Goal: Information Seeking & Learning: Check status

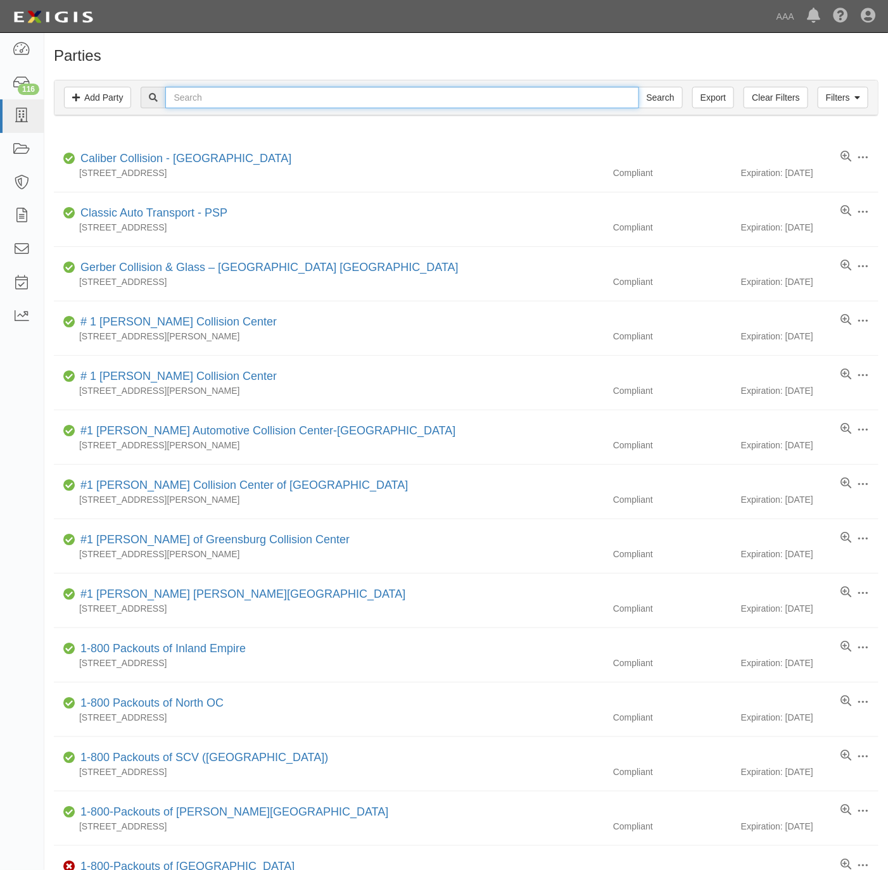
click at [220, 101] on input "text" at bounding box center [401, 98] width 473 height 22
type input "anytime levya"
click at [638, 87] on input "Search" at bounding box center [660, 98] width 44 height 22
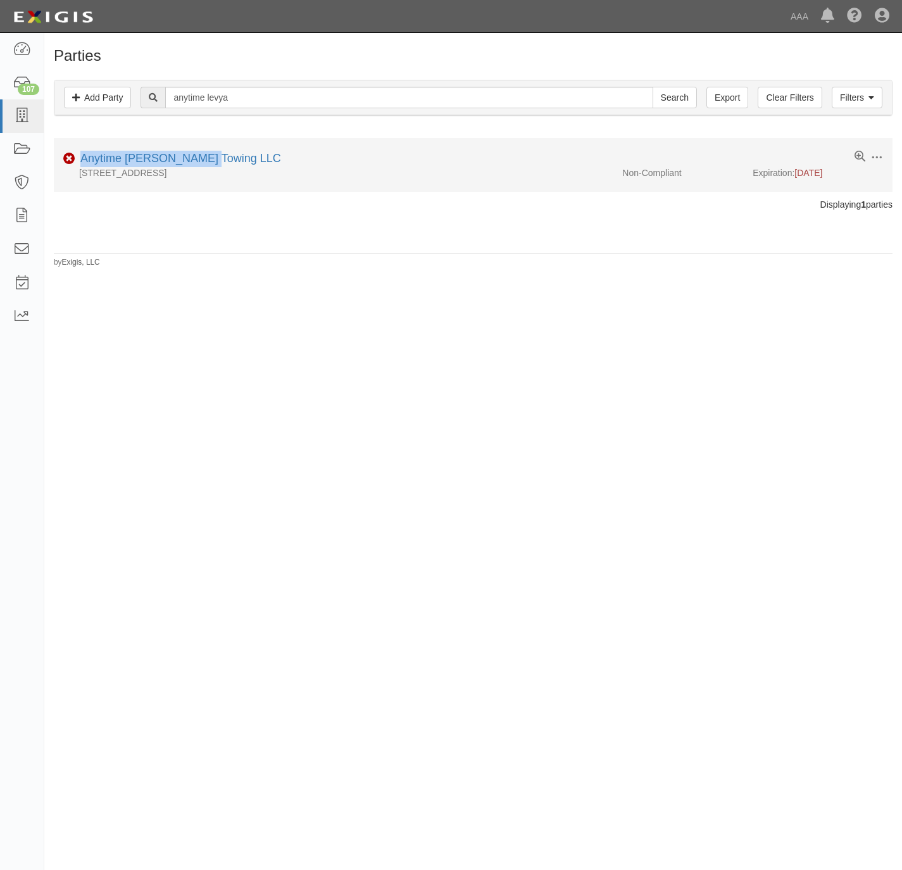
click at [205, 152] on div "Anytime [PERSON_NAME] Towing LLC" at bounding box center [178, 159] width 206 height 16
drag, startPoint x: 205, startPoint y: 152, endPoint x: 201, endPoint y: 160, distance: 9.1
click at [201, 160] on link "Anytime [PERSON_NAME] Towing LLC" at bounding box center [180, 158] width 201 height 13
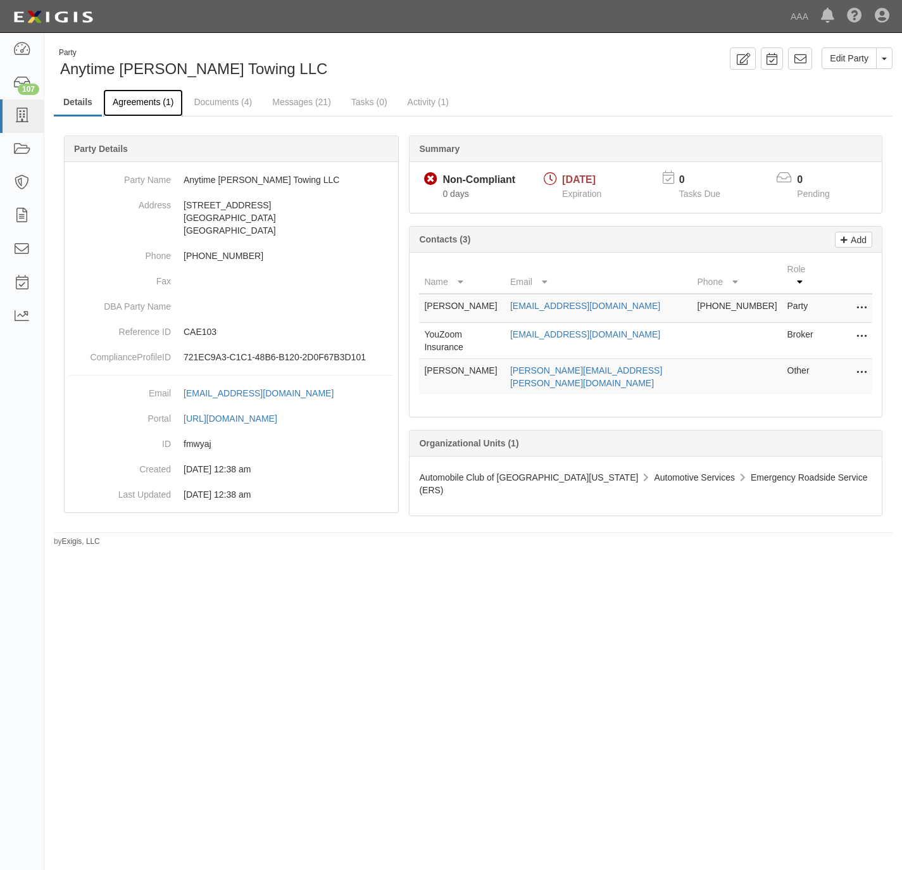
click at [150, 99] on link "Agreements (1)" at bounding box center [143, 102] width 80 height 27
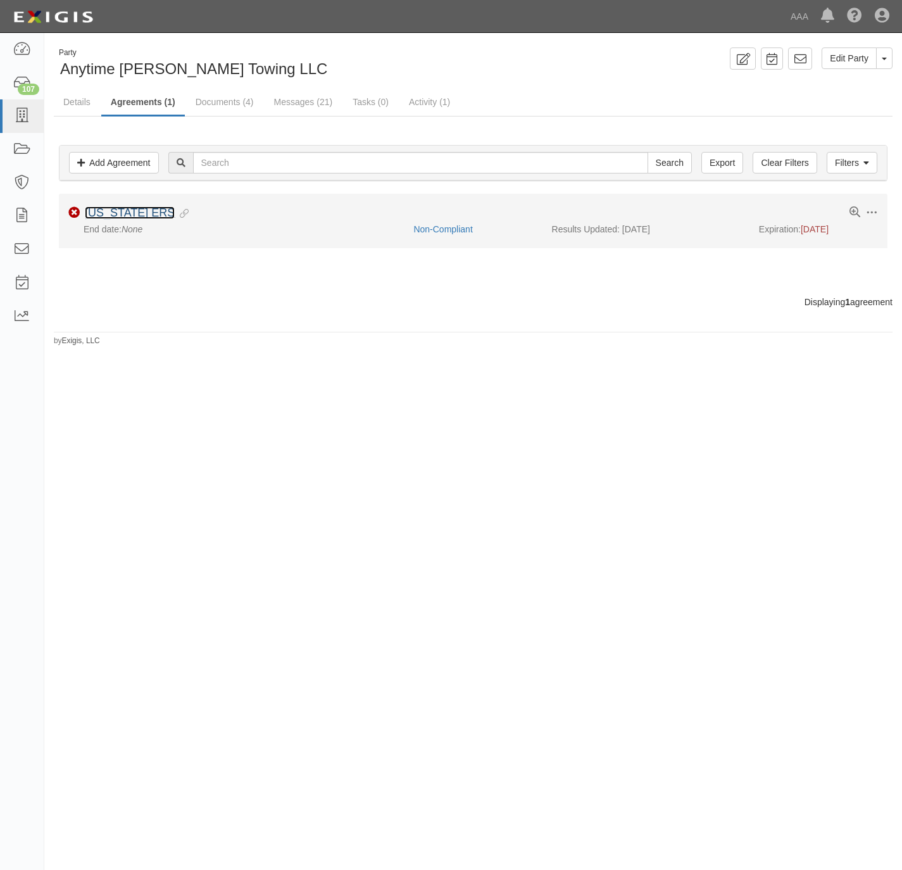
click at [137, 213] on link "[US_STATE] ERS" at bounding box center [130, 212] width 90 height 13
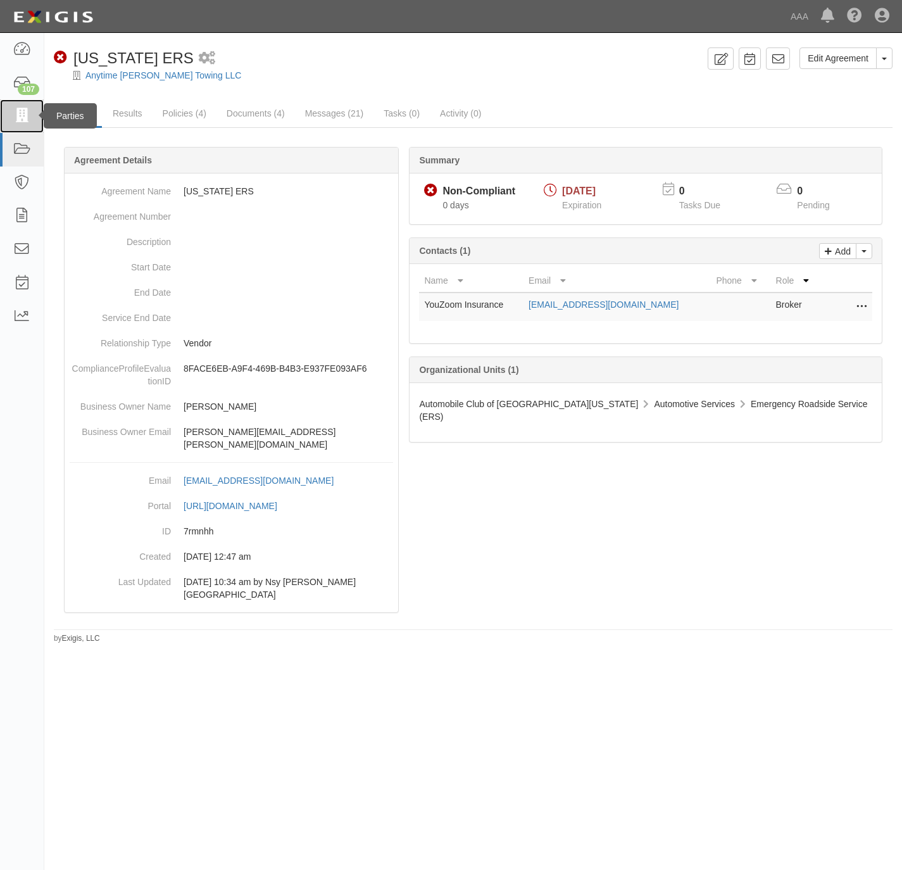
click at [22, 117] on icon at bounding box center [22, 116] width 18 height 15
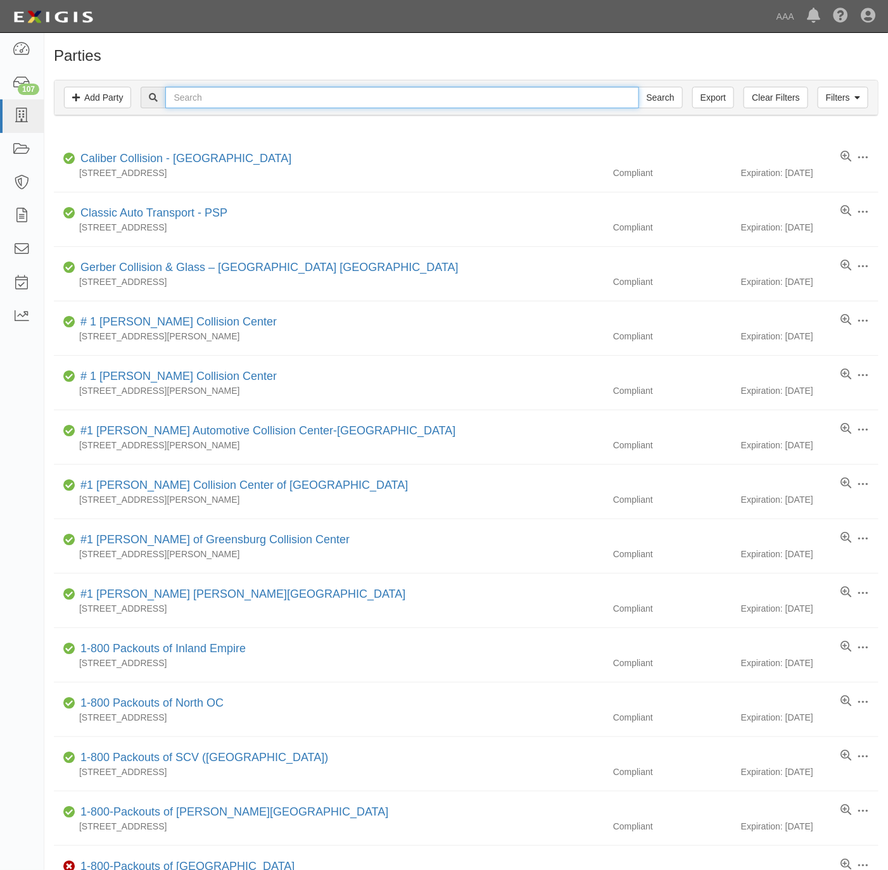
click at [221, 103] on input "text" at bounding box center [401, 98] width 473 height 22
type input "[PERSON_NAME] and bros"
click at [638, 87] on input "Search" at bounding box center [660, 98] width 44 height 22
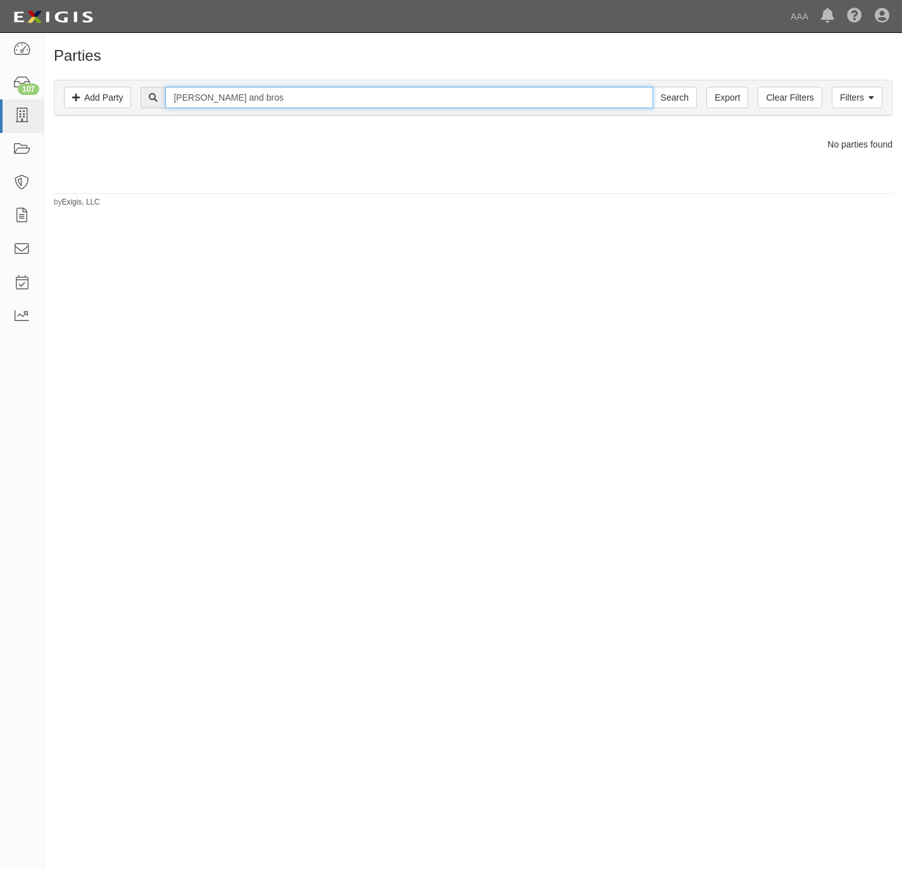
click at [234, 88] on input "adams and bros" at bounding box center [409, 98] width 488 height 22
click at [234, 87] on input "adams and bros" at bounding box center [409, 98] width 488 height 22
type input "premier auto service"
click at [653, 87] on input "Search" at bounding box center [675, 98] width 44 height 22
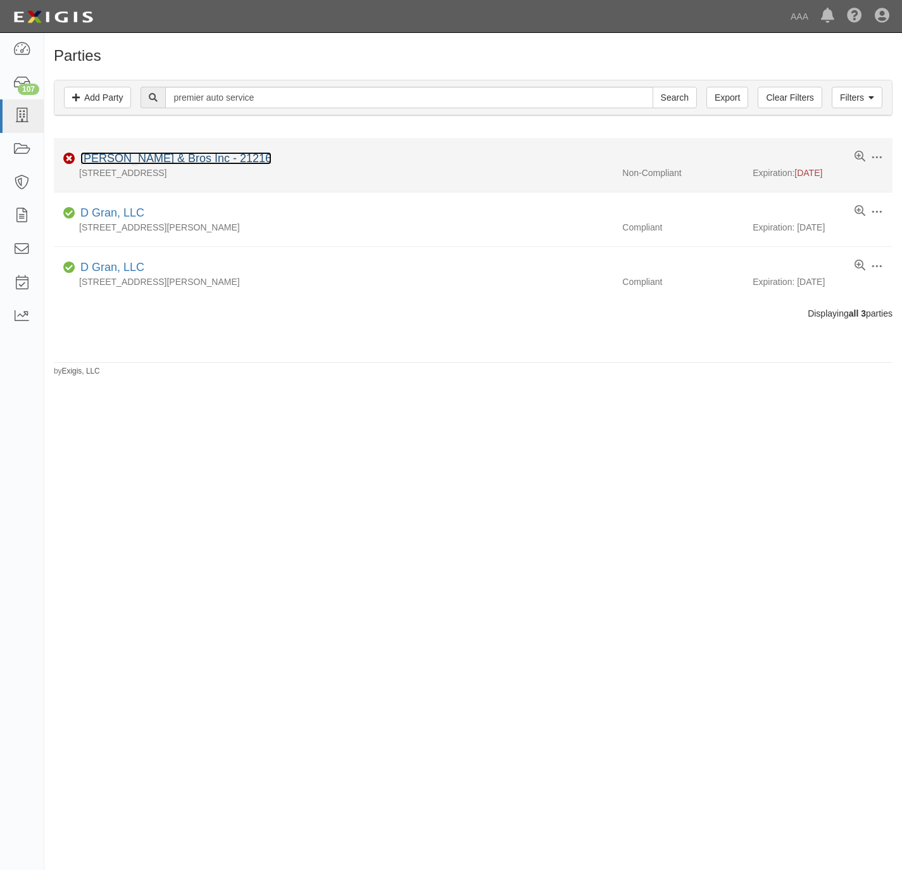
click at [101, 160] on link "[PERSON_NAME] & Bros Inc - 21216" at bounding box center [175, 158] width 191 height 13
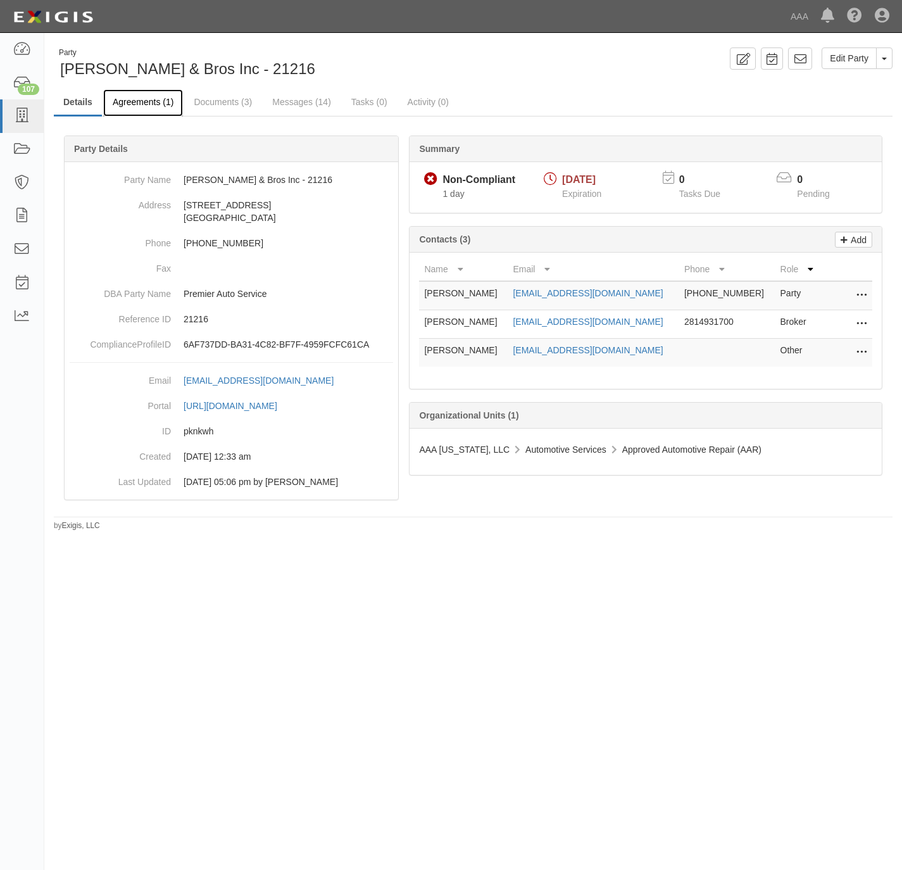
click at [139, 99] on link "Agreements (1)" at bounding box center [143, 102] width 80 height 27
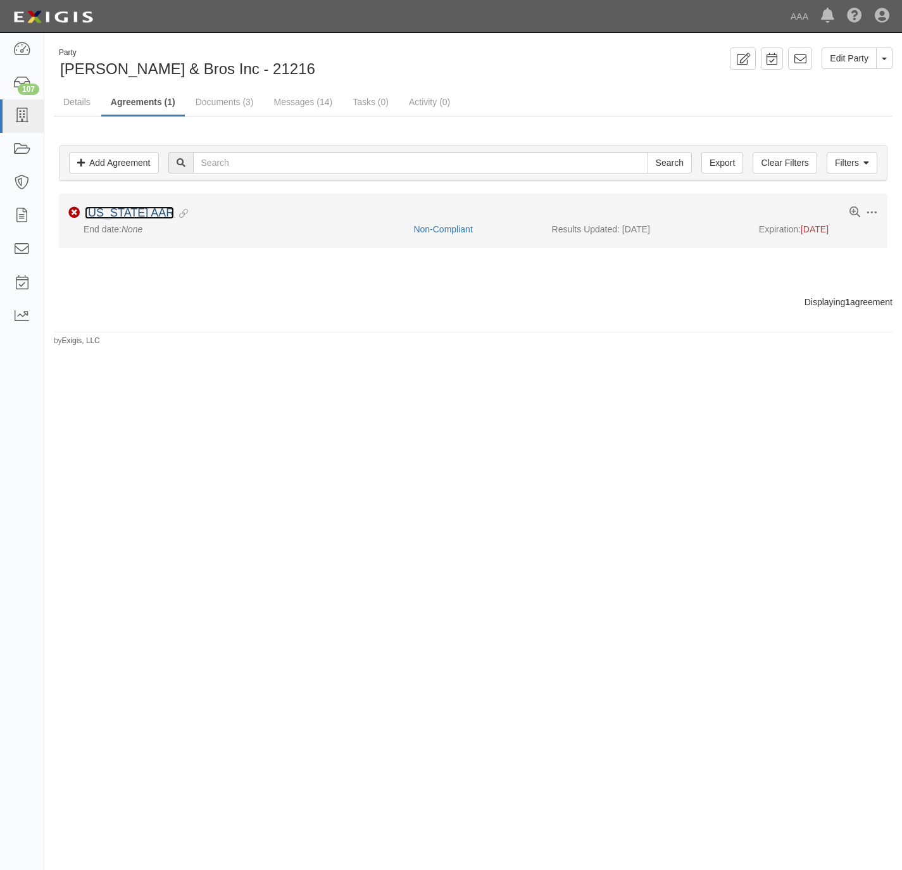
click at [103, 215] on link "[US_STATE] AAR" at bounding box center [129, 212] width 89 height 13
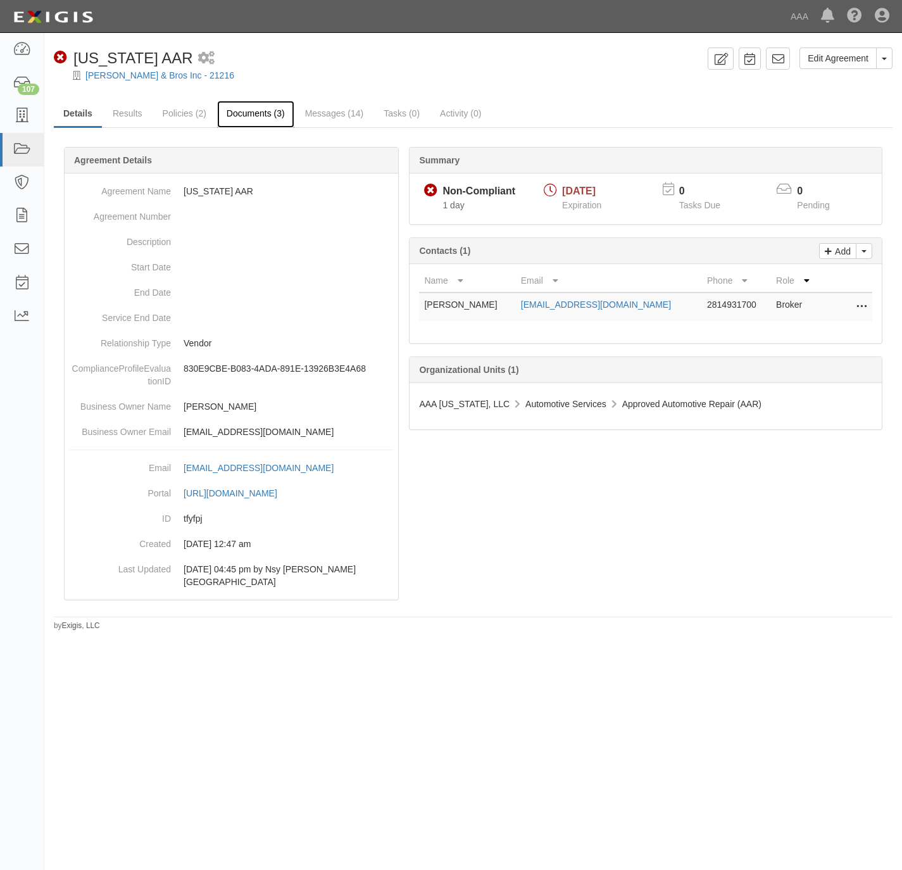
drag, startPoint x: 255, startPoint y: 106, endPoint x: 296, endPoint y: 99, distance: 41.7
click at [256, 106] on link "Documents (3)" at bounding box center [255, 113] width 77 height 25
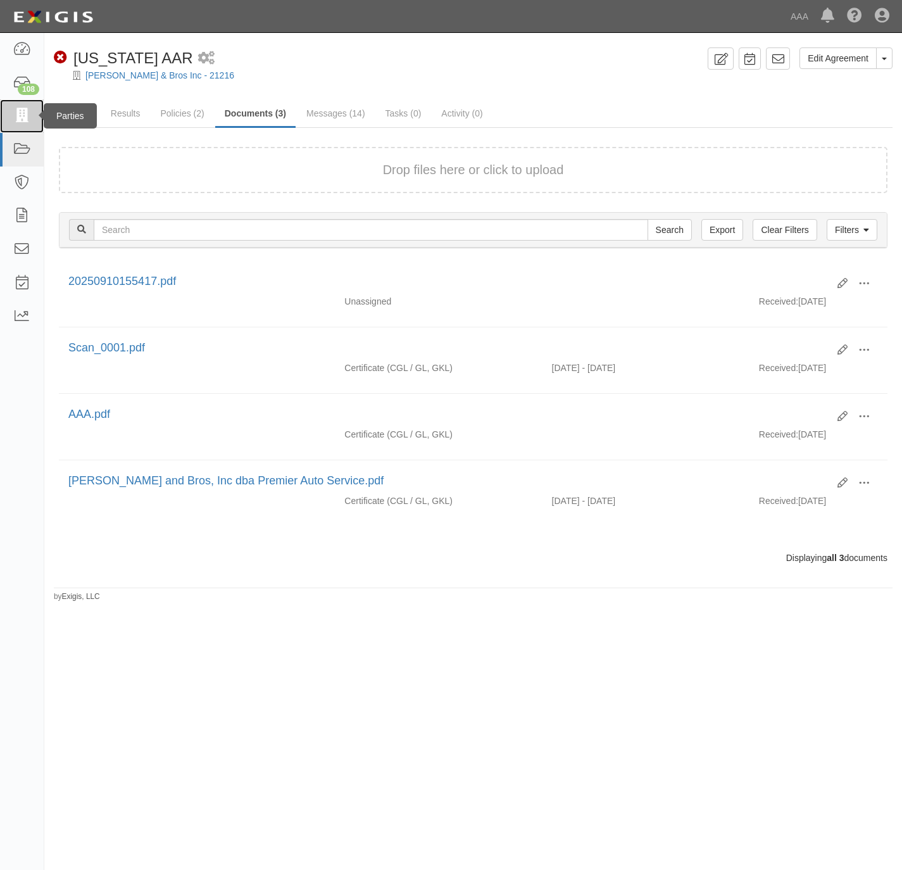
click at [22, 114] on icon at bounding box center [22, 116] width 18 height 15
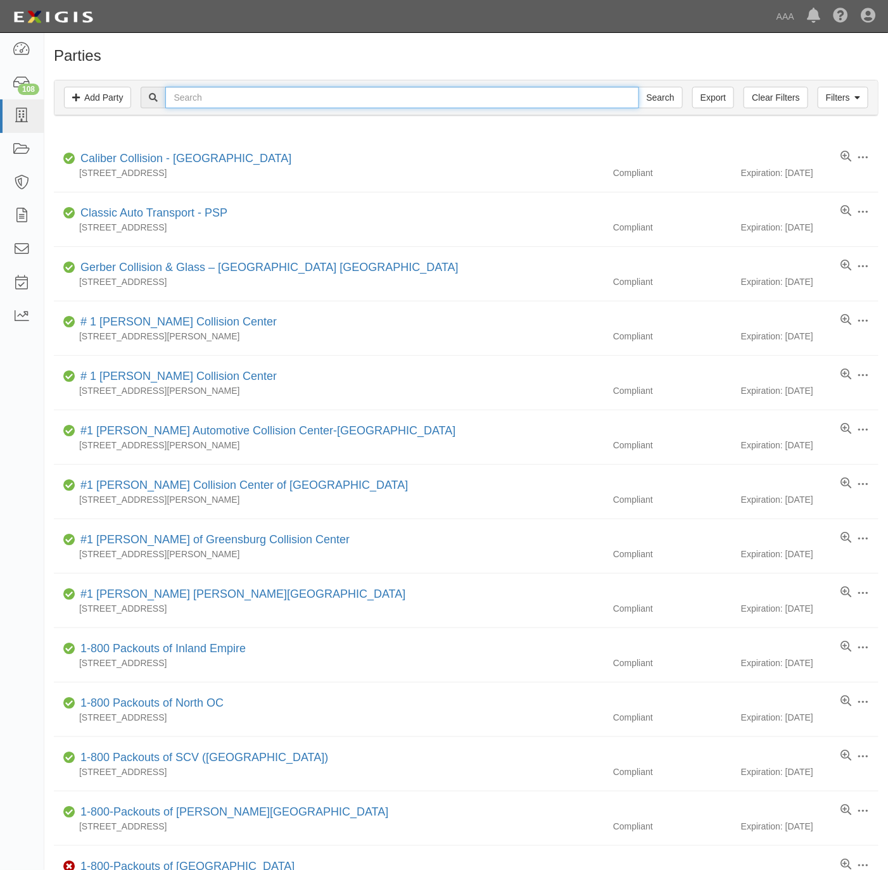
click at [562, 99] on input "text" at bounding box center [401, 98] width 473 height 22
paste input "Quality Towing"
type input "Quality Towing"
click at [647, 101] on input "Search" at bounding box center [660, 98] width 44 height 22
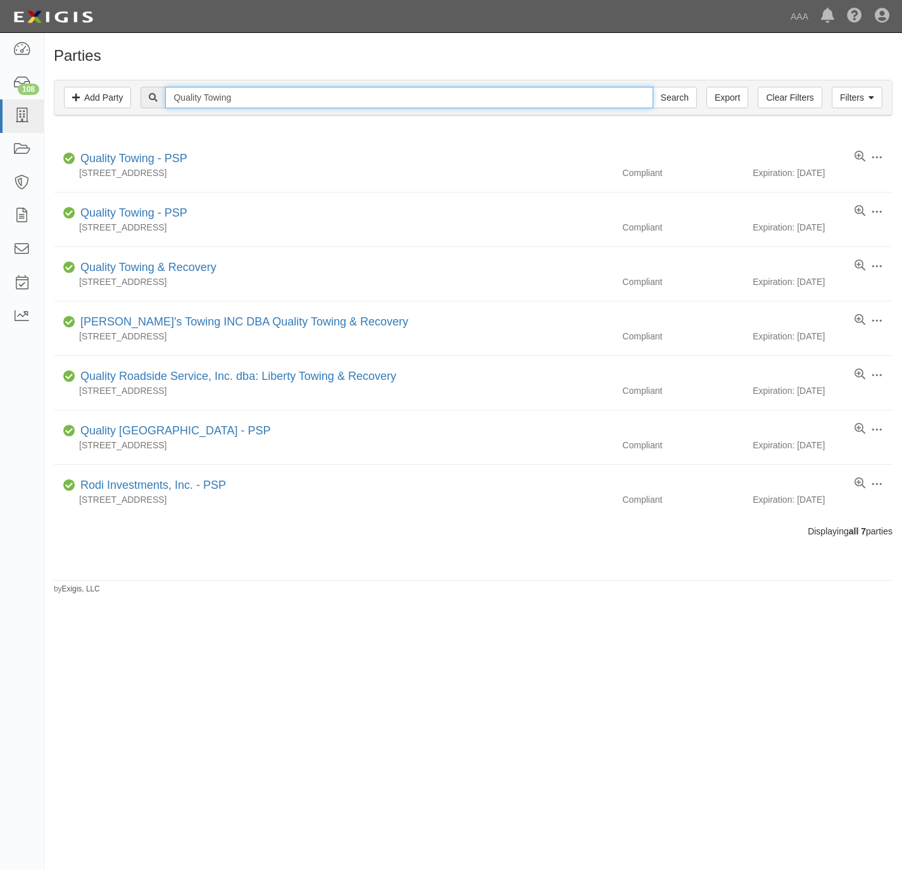
click at [270, 101] on input "Quality Towing" at bounding box center [409, 98] width 488 height 22
paste input "Georgetown Interstate"
type input "Georgetown Interstate"
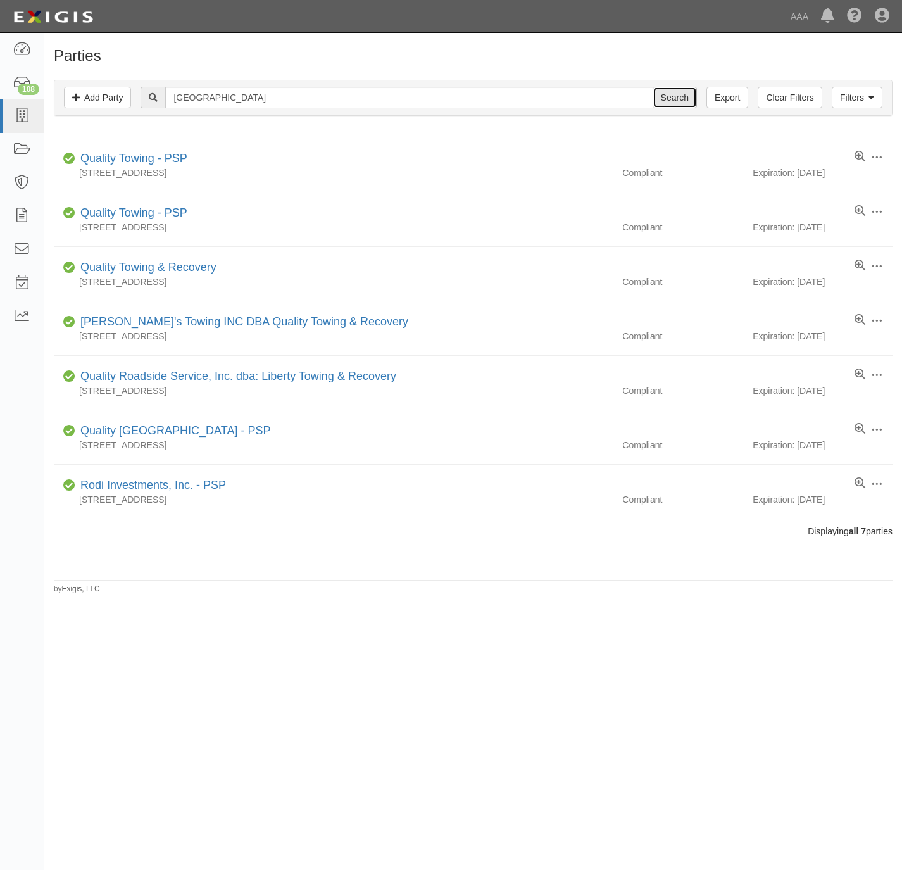
click at [686, 99] on input "Search" at bounding box center [675, 98] width 44 height 22
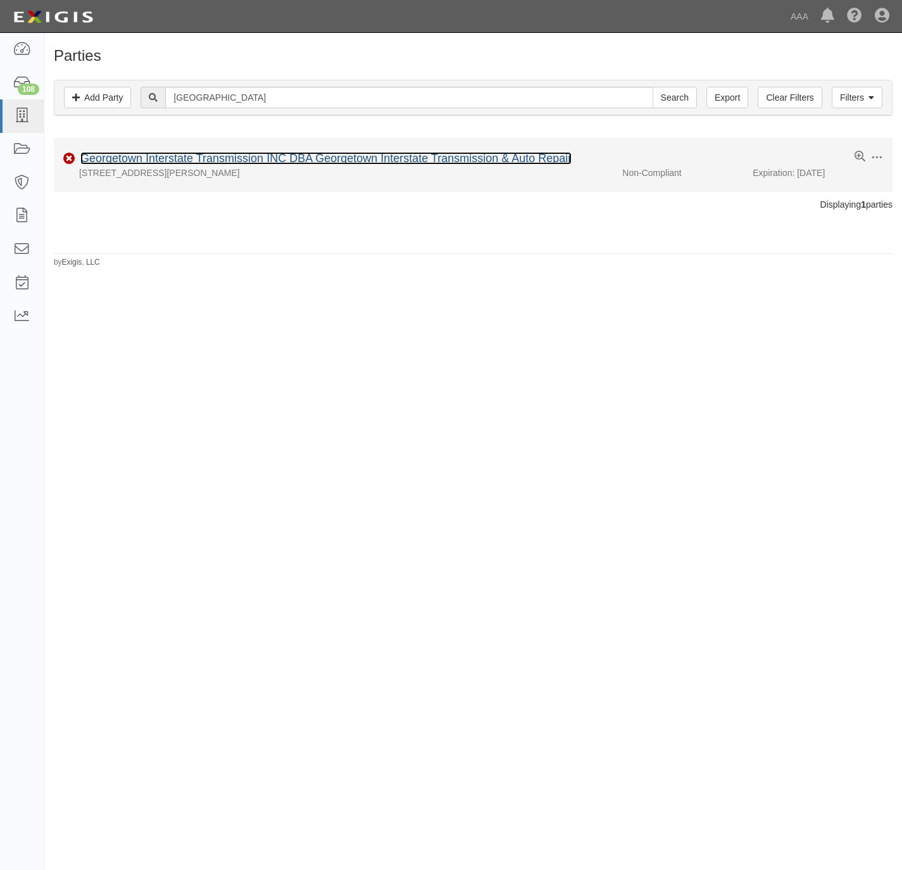
click at [160, 160] on link "Georgetown Interstate Transmission INC DBA Georgetown Interstate Transmission &…" at bounding box center [325, 158] width 491 height 13
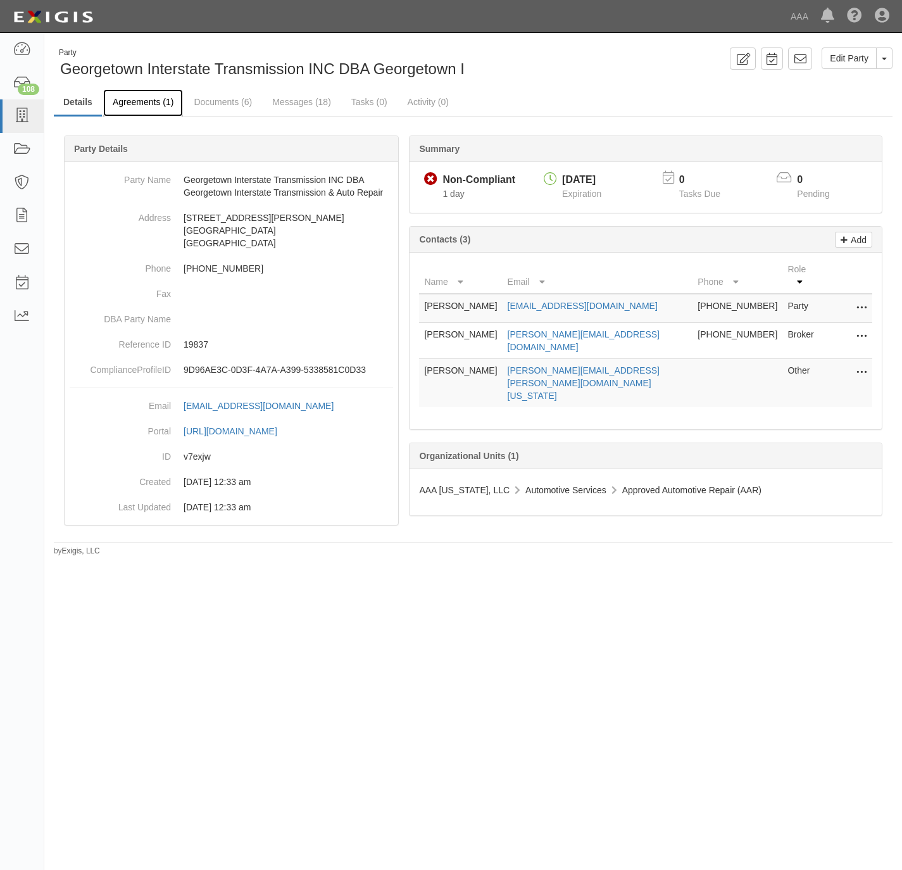
click at [141, 108] on link "Agreements (1)" at bounding box center [143, 102] width 80 height 27
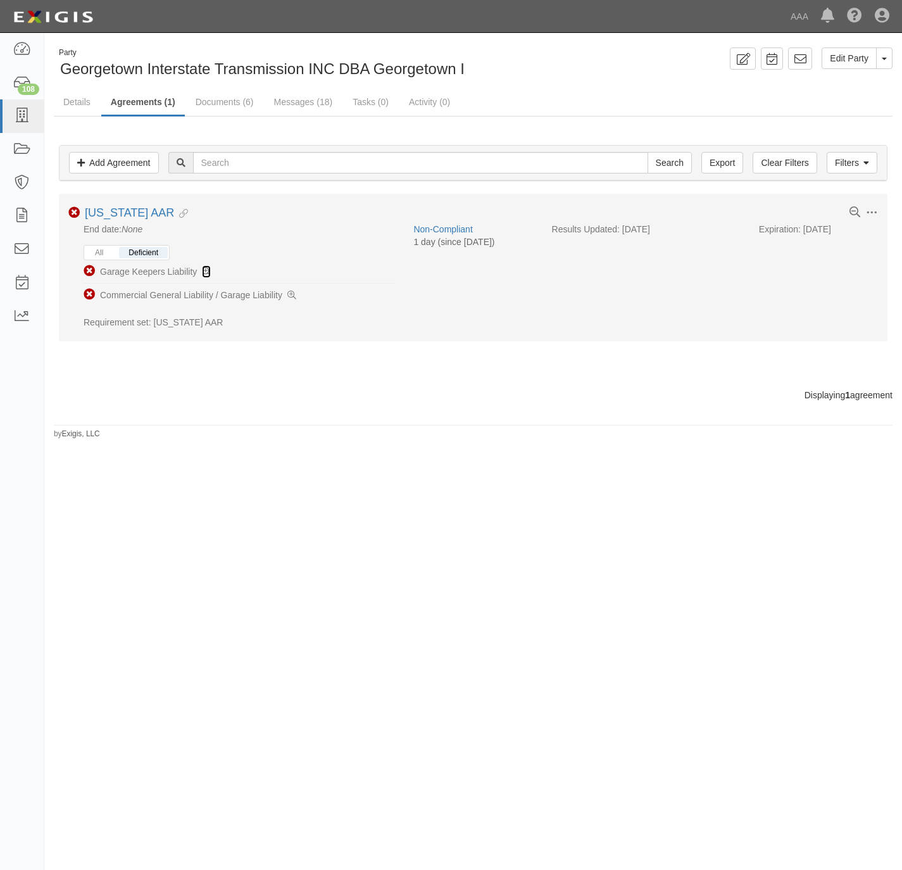
click at [207, 272] on icon at bounding box center [206, 272] width 9 height 9
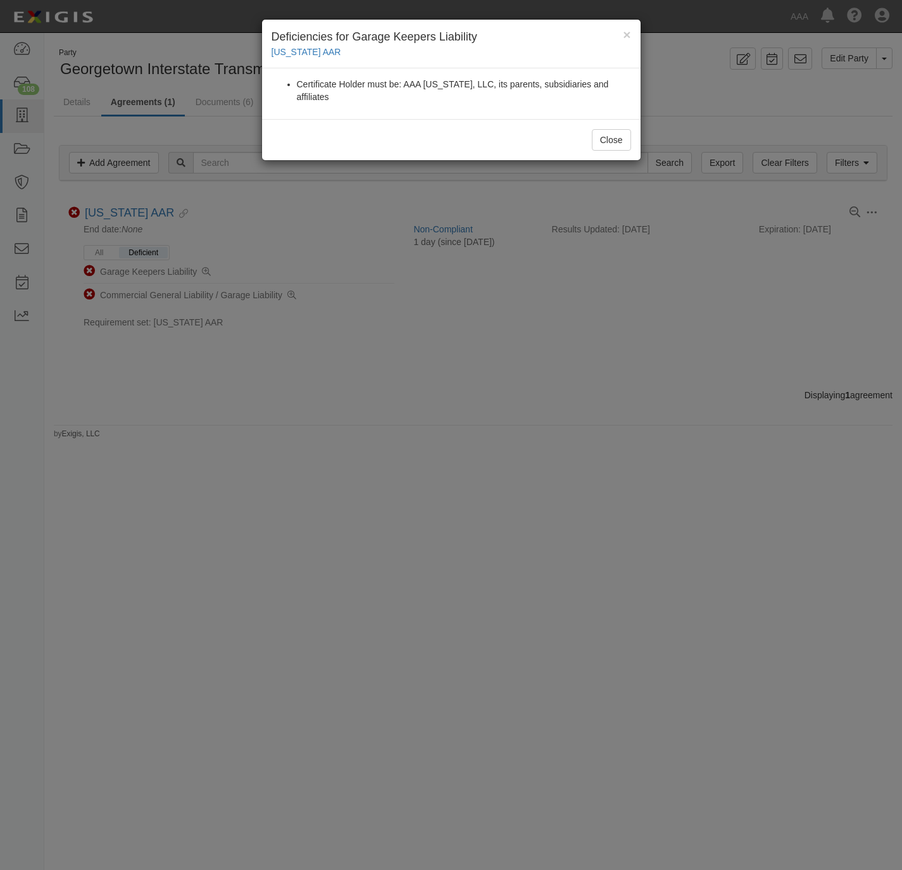
drag, startPoint x: 500, startPoint y: 408, endPoint x: 439, endPoint y: 384, distance: 65.0
click at [496, 407] on div "× Deficiencies for Garage Keepers Liability Texas AAR Certificate Holder must b…" at bounding box center [451, 435] width 902 height 870
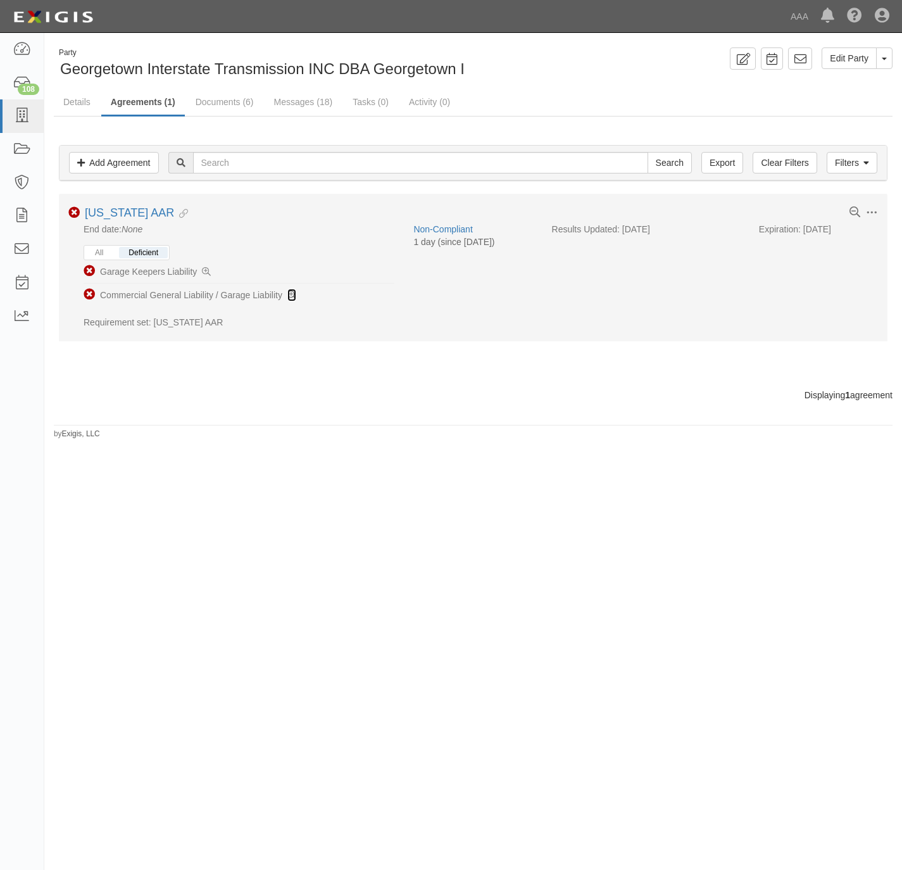
click at [291, 294] on icon at bounding box center [292, 295] width 9 height 9
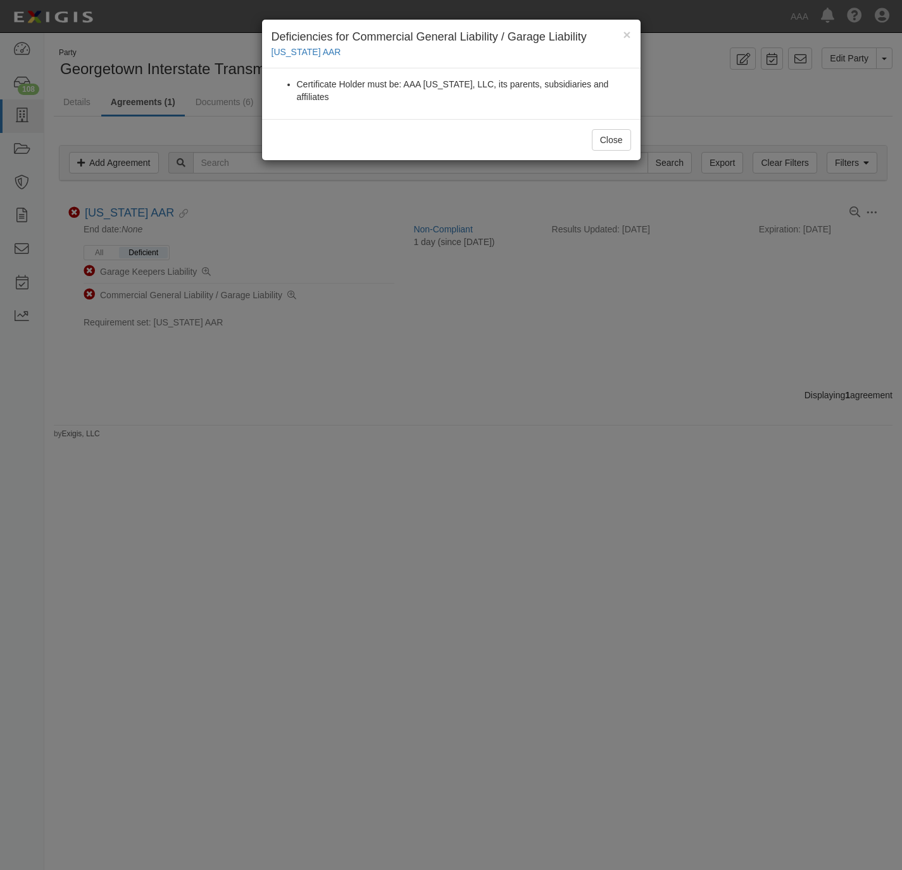
click at [490, 362] on div "× Deficiencies for Commercial General Liability / Garage Liability Texas AAR Ce…" at bounding box center [451, 435] width 902 height 870
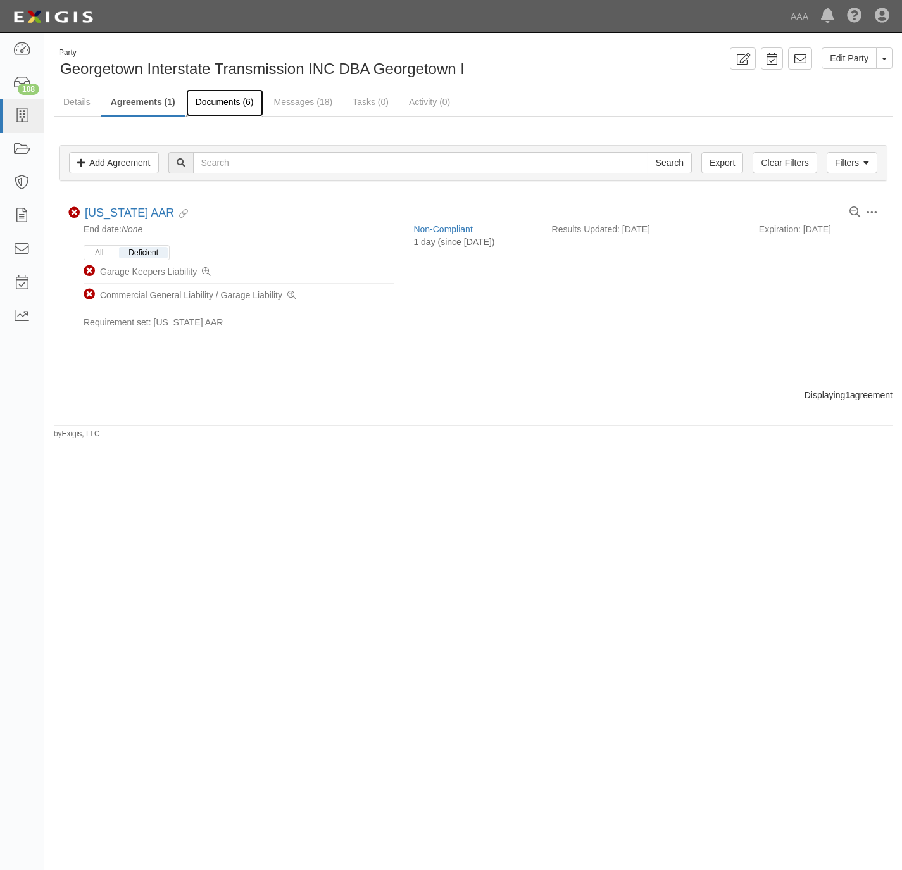
click at [217, 96] on link "Documents (6)" at bounding box center [224, 102] width 77 height 27
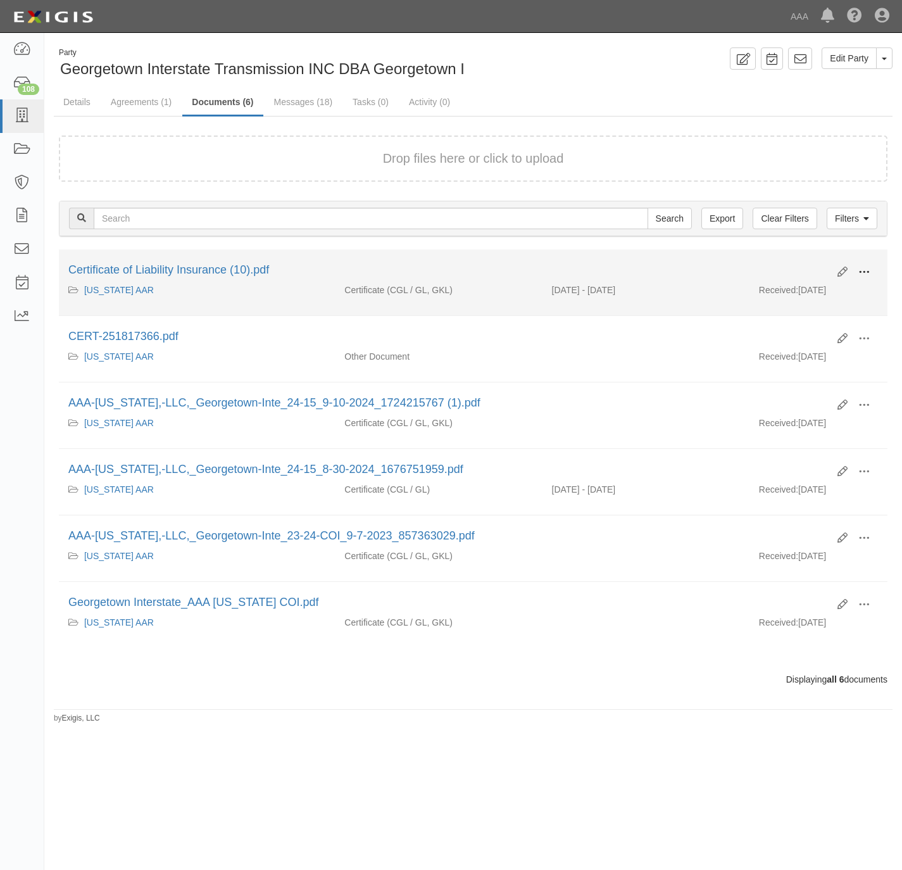
click at [871, 270] on button at bounding box center [864, 273] width 28 height 22
click at [834, 284] on link "View" at bounding box center [803, 290] width 100 height 23
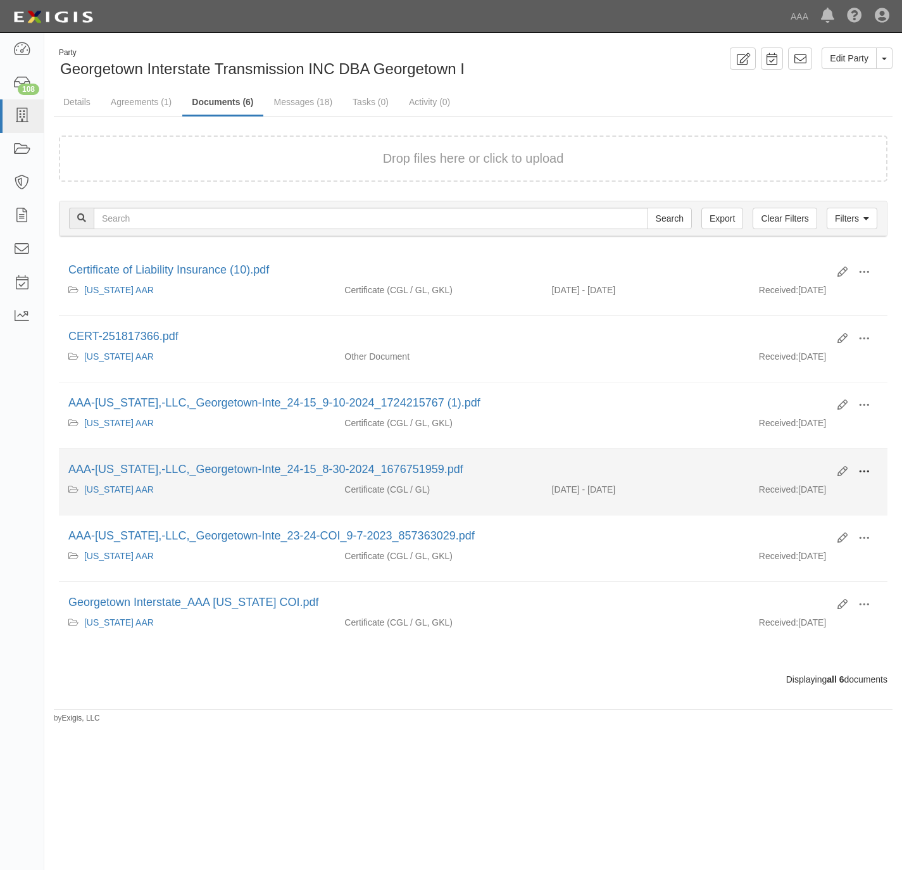
drag, startPoint x: 868, startPoint y: 474, endPoint x: 851, endPoint y: 477, distance: 17.5
click at [867, 473] on span at bounding box center [864, 471] width 11 height 11
click at [804, 493] on link "View" at bounding box center [803, 490] width 100 height 23
